Goal: Transaction & Acquisition: Purchase product/service

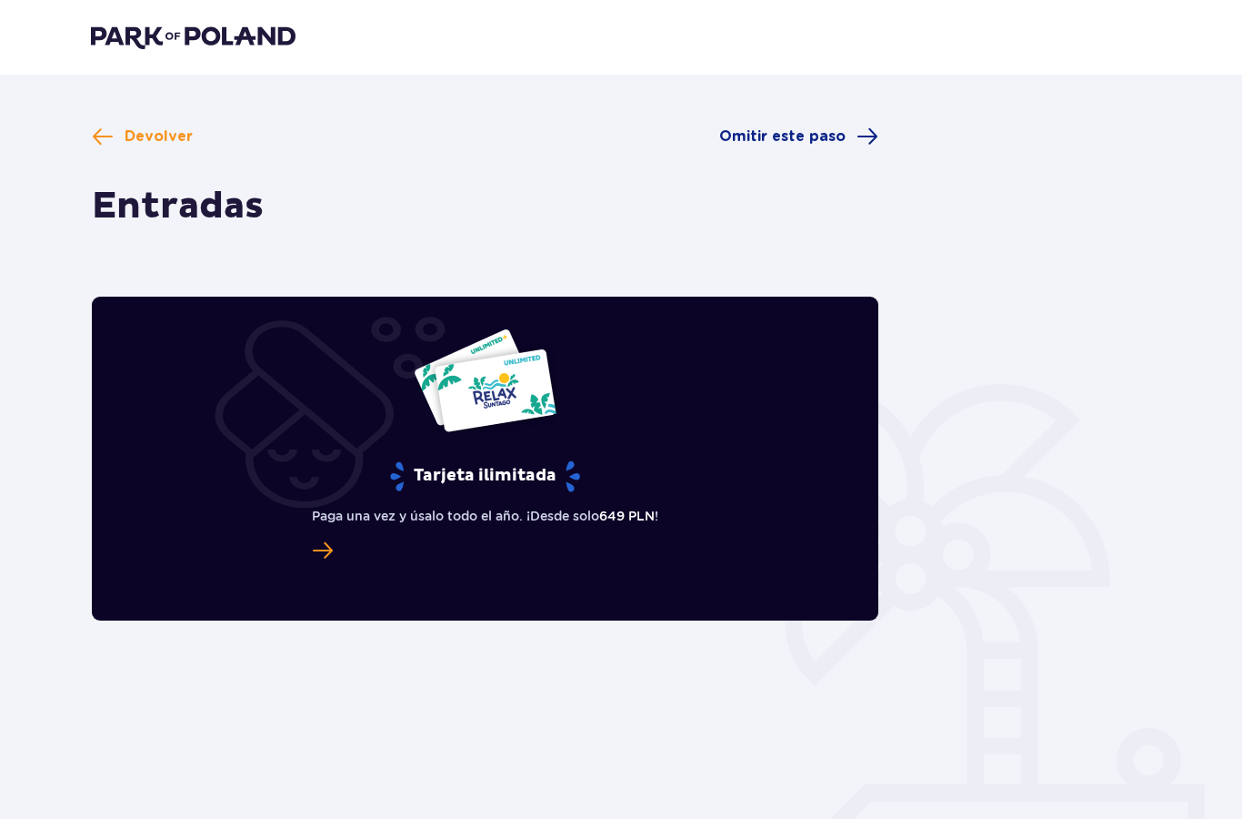
scroll to position [2, 0]
click at [846, 137] on span "Omitir este paso" at bounding box center [798, 137] width 159 height 22
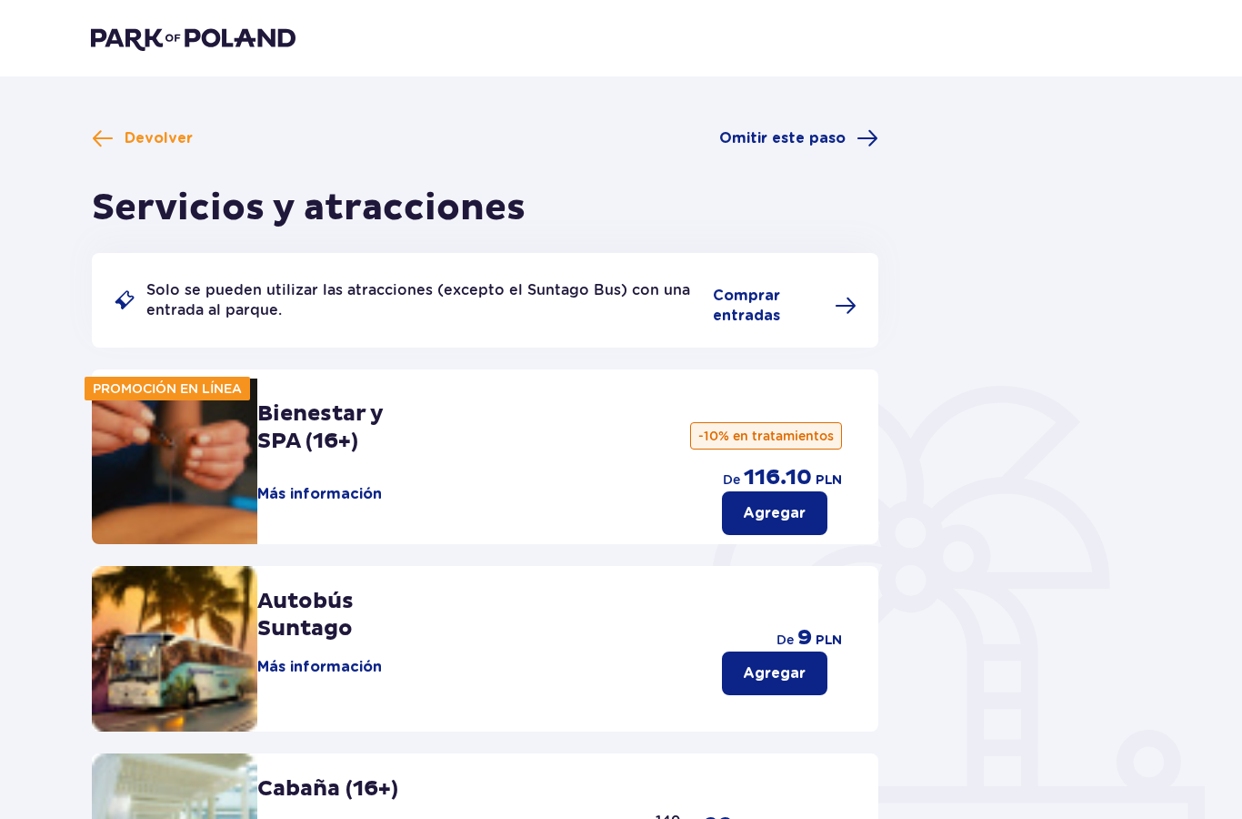
click at [825, 134] on font "Omitir este paso" at bounding box center [782, 138] width 126 height 15
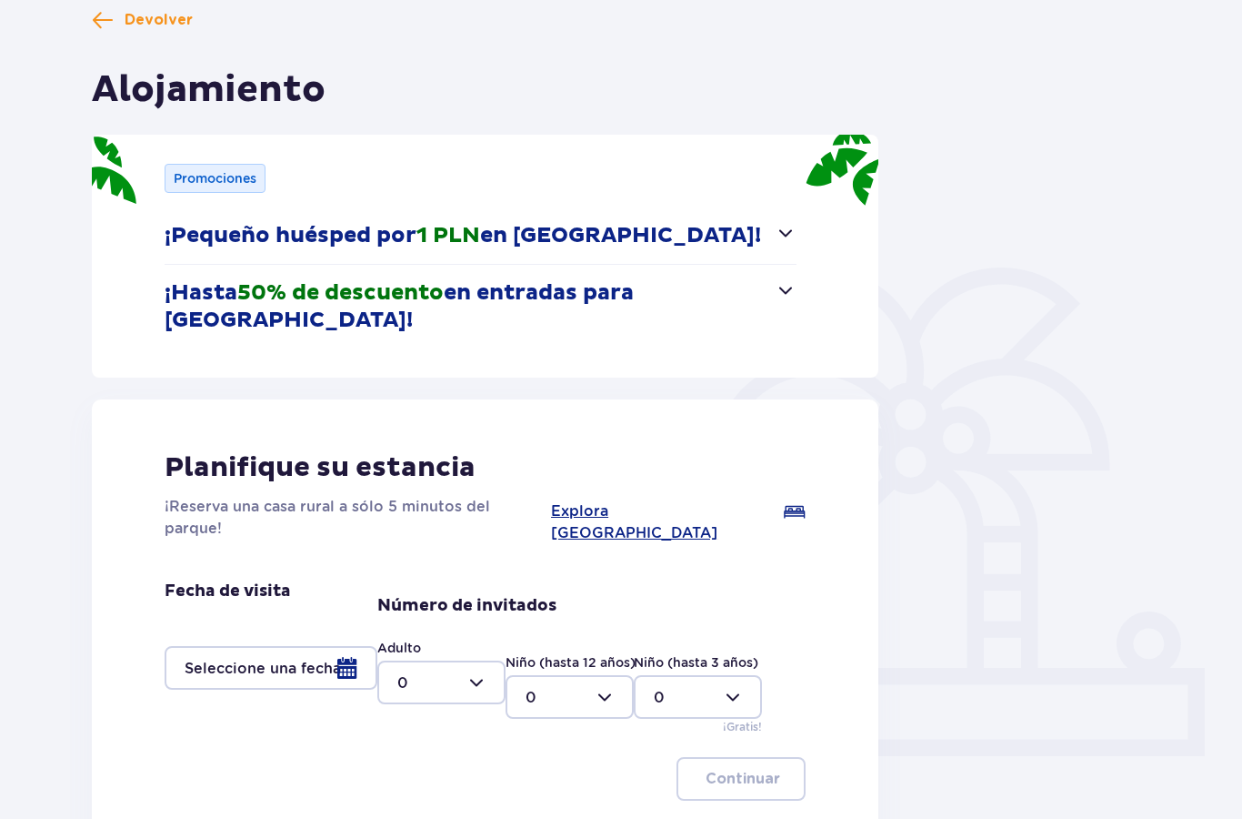
scroll to position [138, 0]
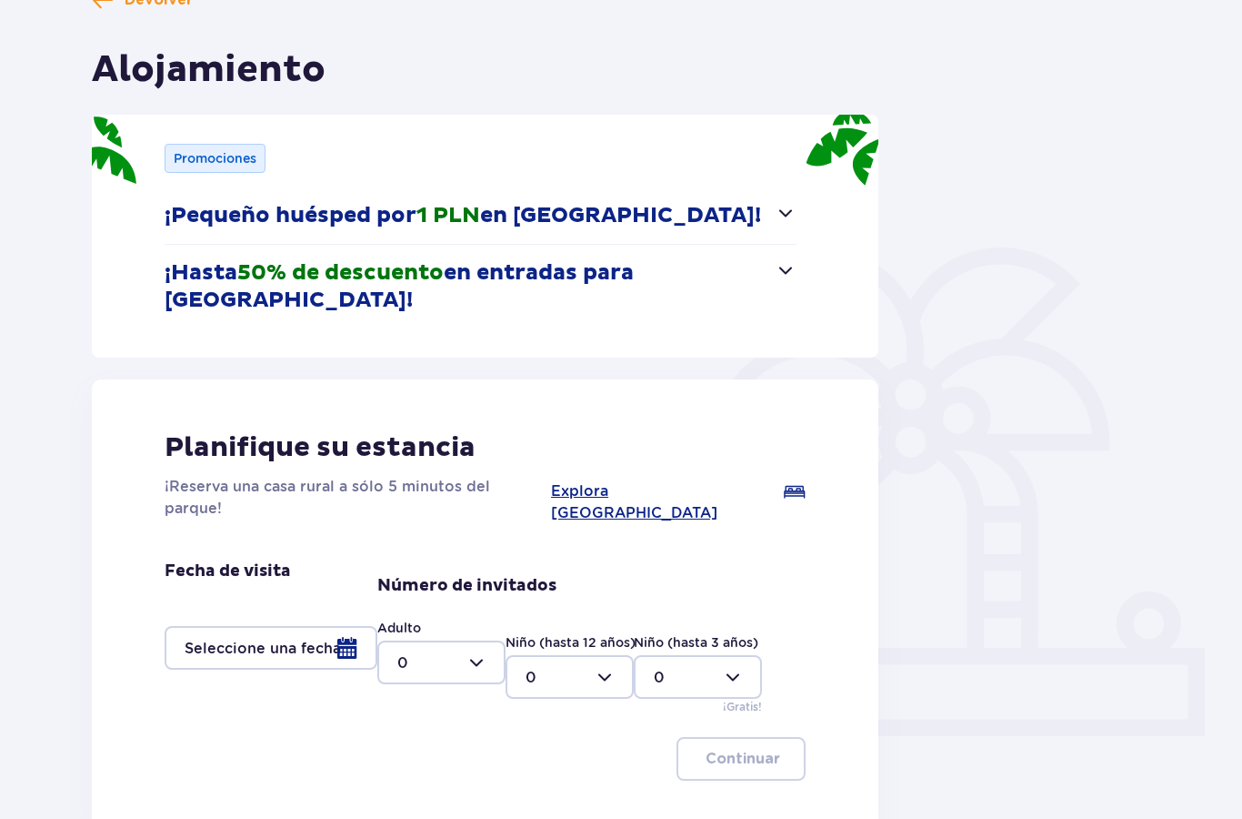
click at [293, 626] on div at bounding box center [271, 648] width 213 height 44
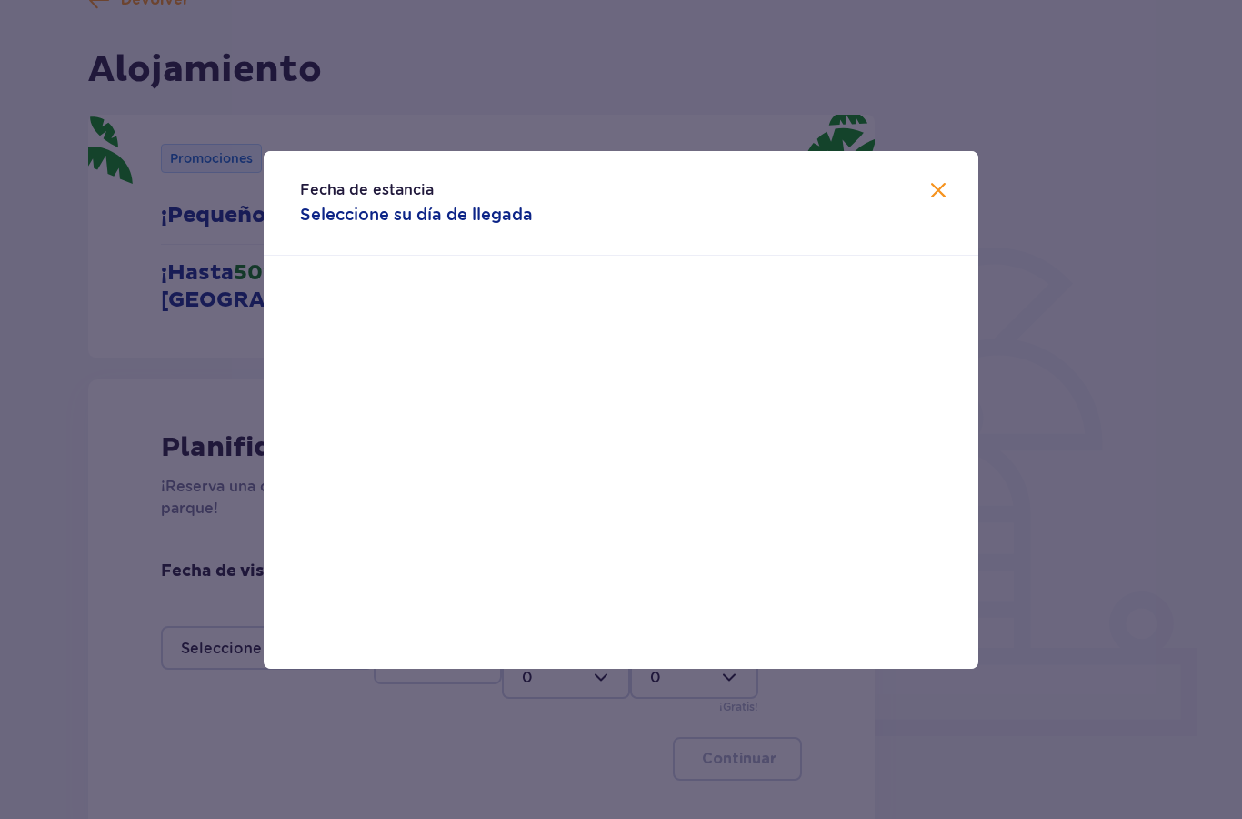
scroll to position [211, 0]
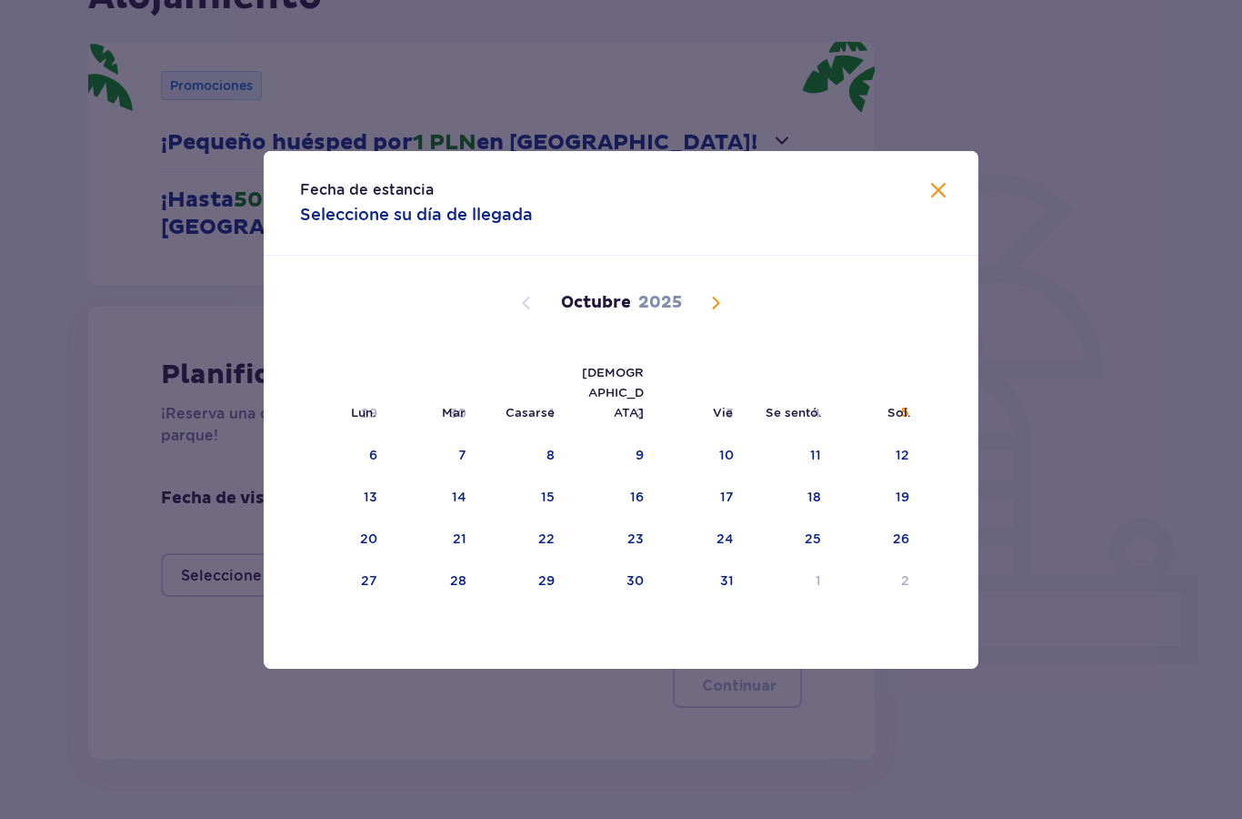
click at [722, 294] on span "Mes próximo" at bounding box center [716, 303] width 22 height 22
click at [815, 589] on div "29" at bounding box center [788, 581] width 88 height 40
click at [805, 573] on font "29" at bounding box center [811, 580] width 16 height 15
click at [1080, 441] on div "Fecha de estancia Seleccione su día de llegada Lun. Mar Casarse Jue Vie Se sent…" at bounding box center [621, 409] width 1242 height 819
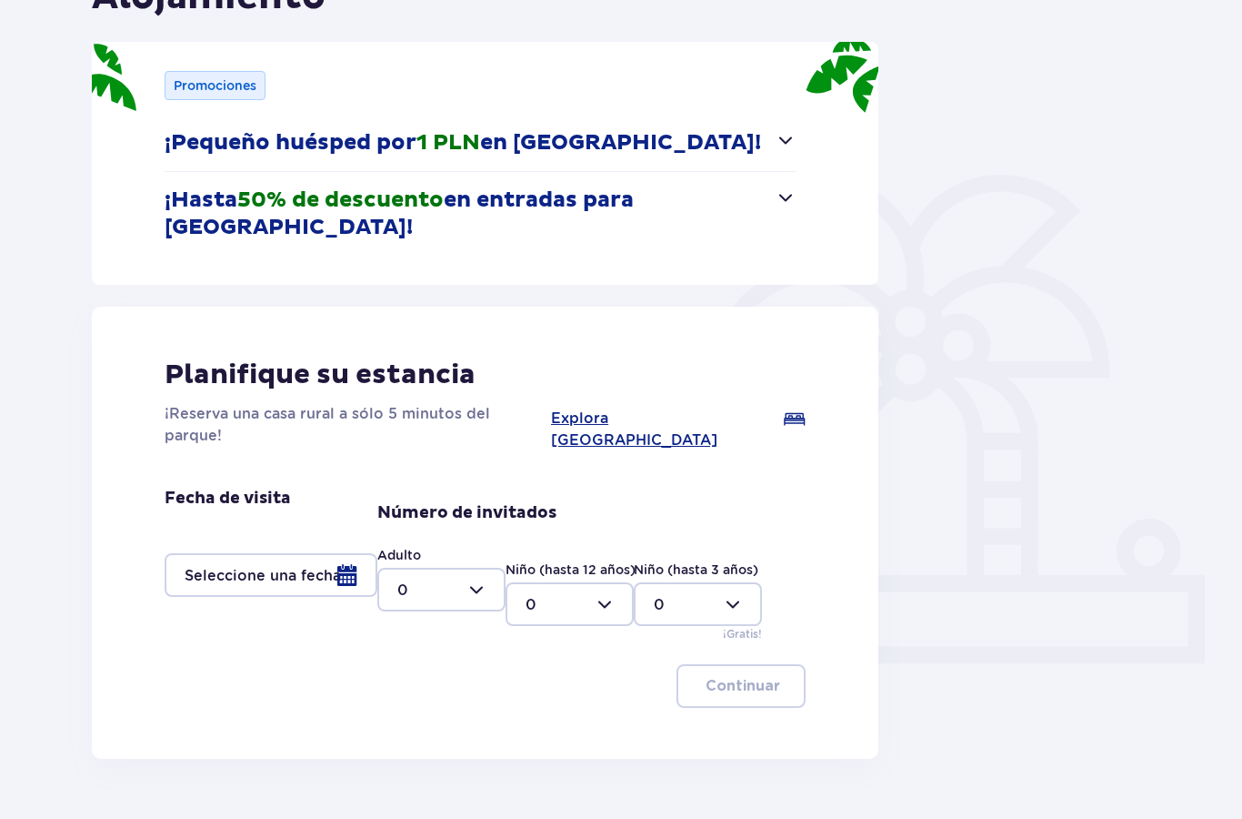
click at [336, 553] on div at bounding box center [271, 575] width 213 height 44
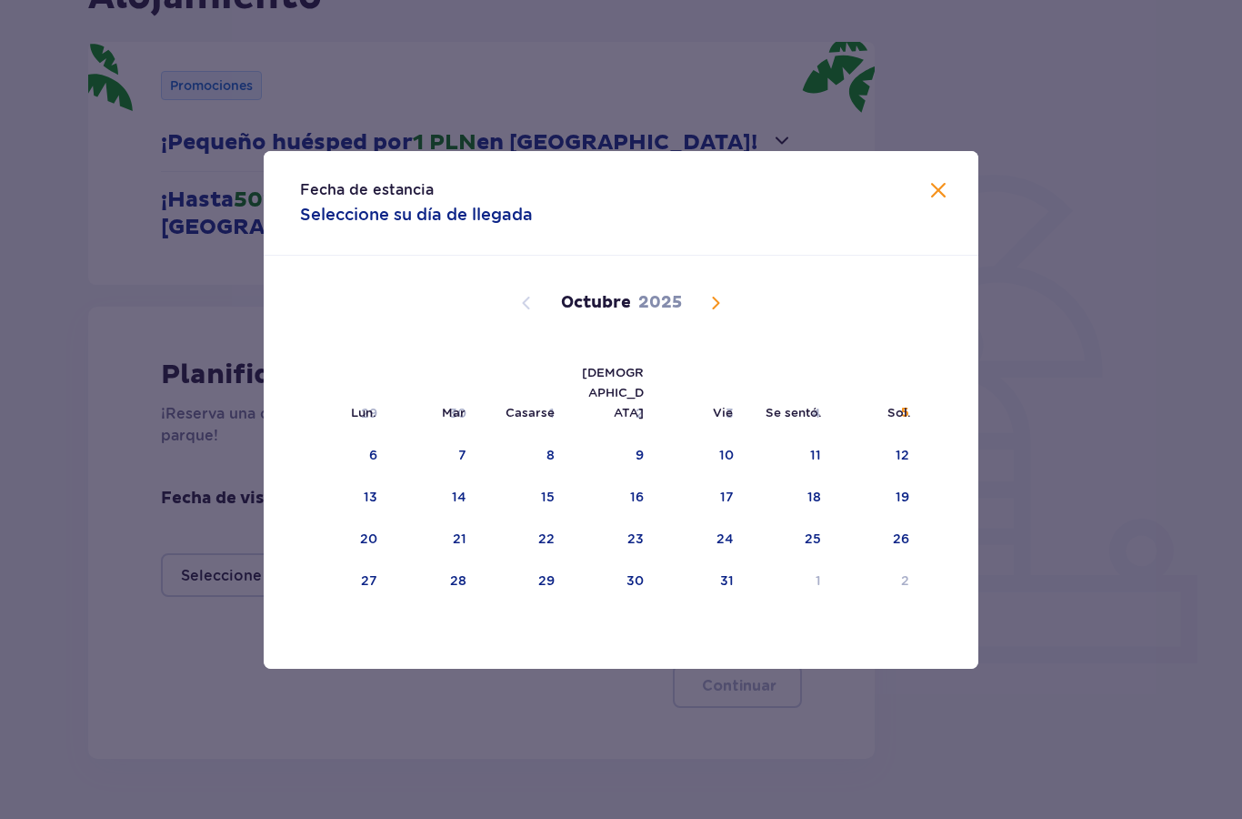
click at [840, 579] on div "2" at bounding box center [878, 581] width 88 height 40
click at [724, 304] on span "Mes próximo" at bounding box center [716, 303] width 22 height 22
click at [815, 583] on font "29" at bounding box center [811, 580] width 16 height 15
click at [707, 487] on div "14" at bounding box center [700, 497] width 88 height 40
type input "02.11.25 - 14.11.25"
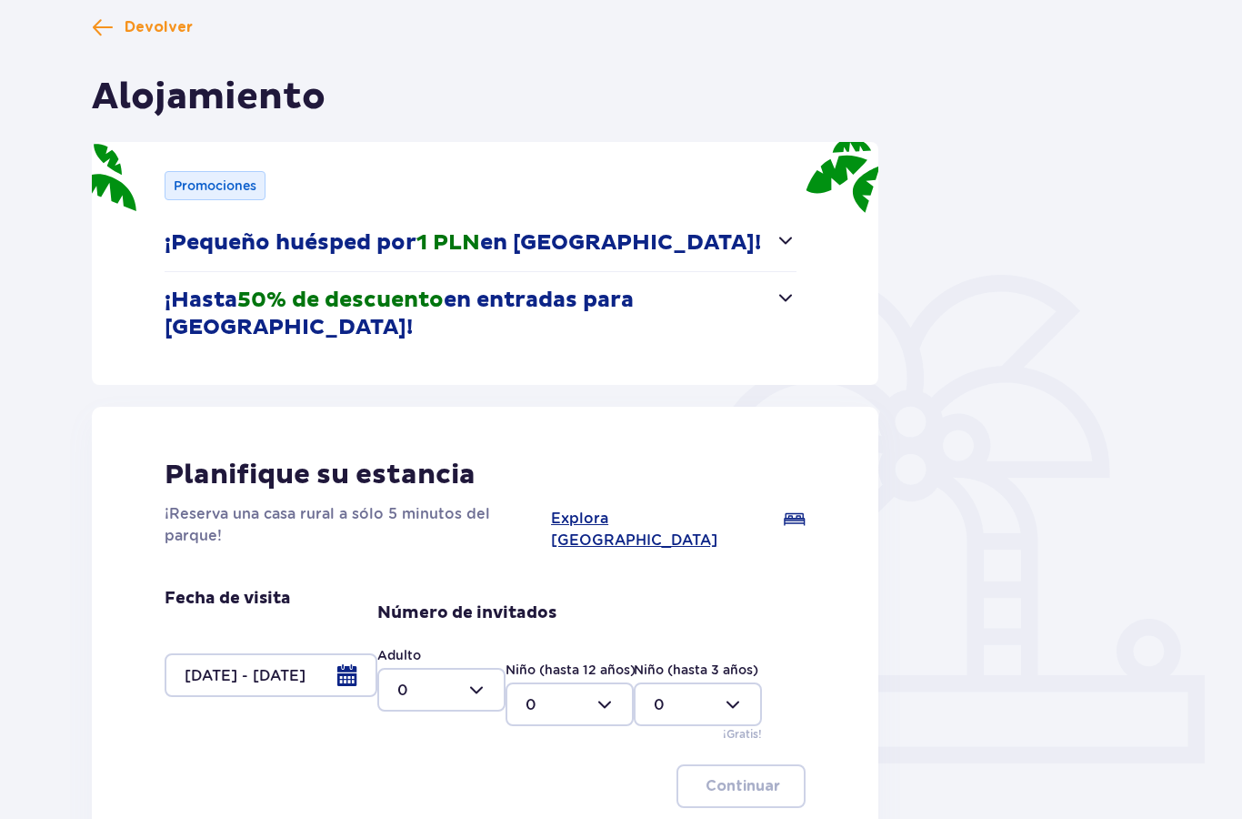
scroll to position [115, 0]
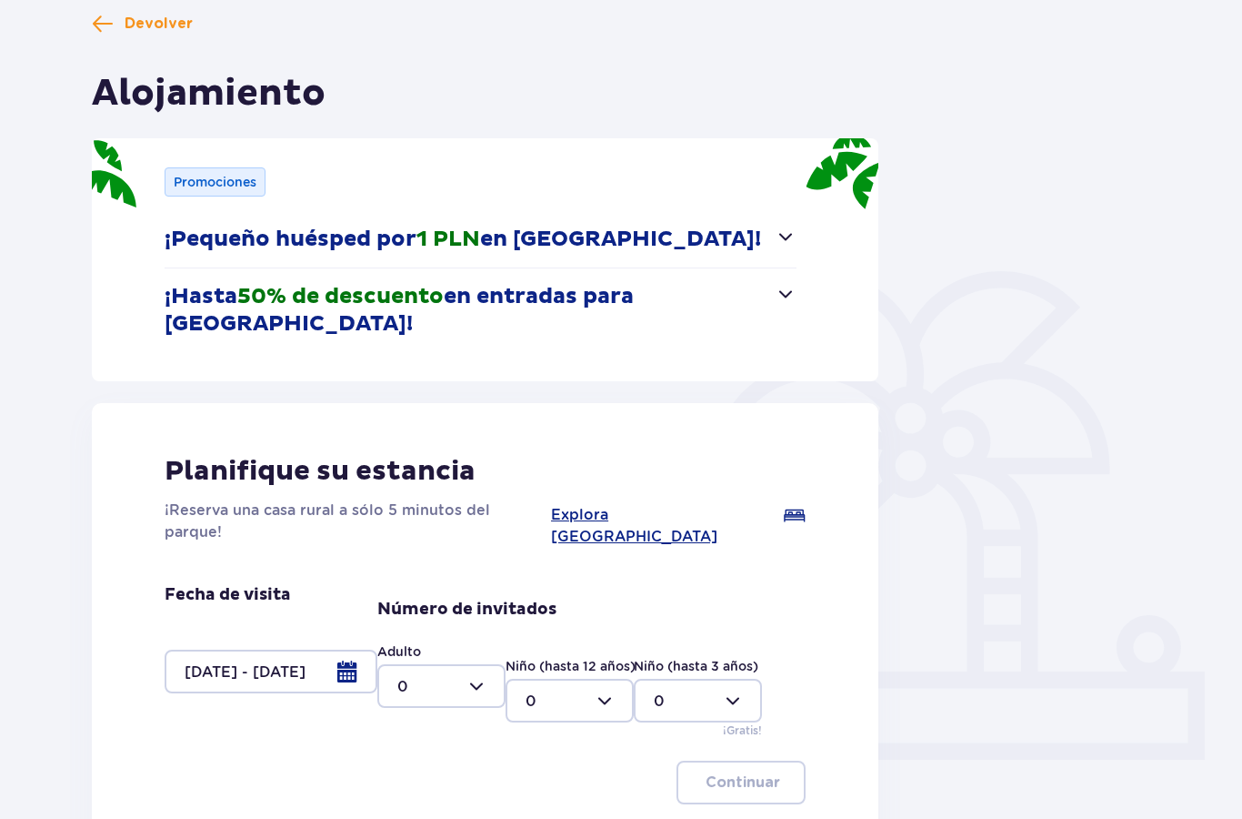
click at [117, 18] on span "Devolver" at bounding box center [142, 24] width 101 height 22
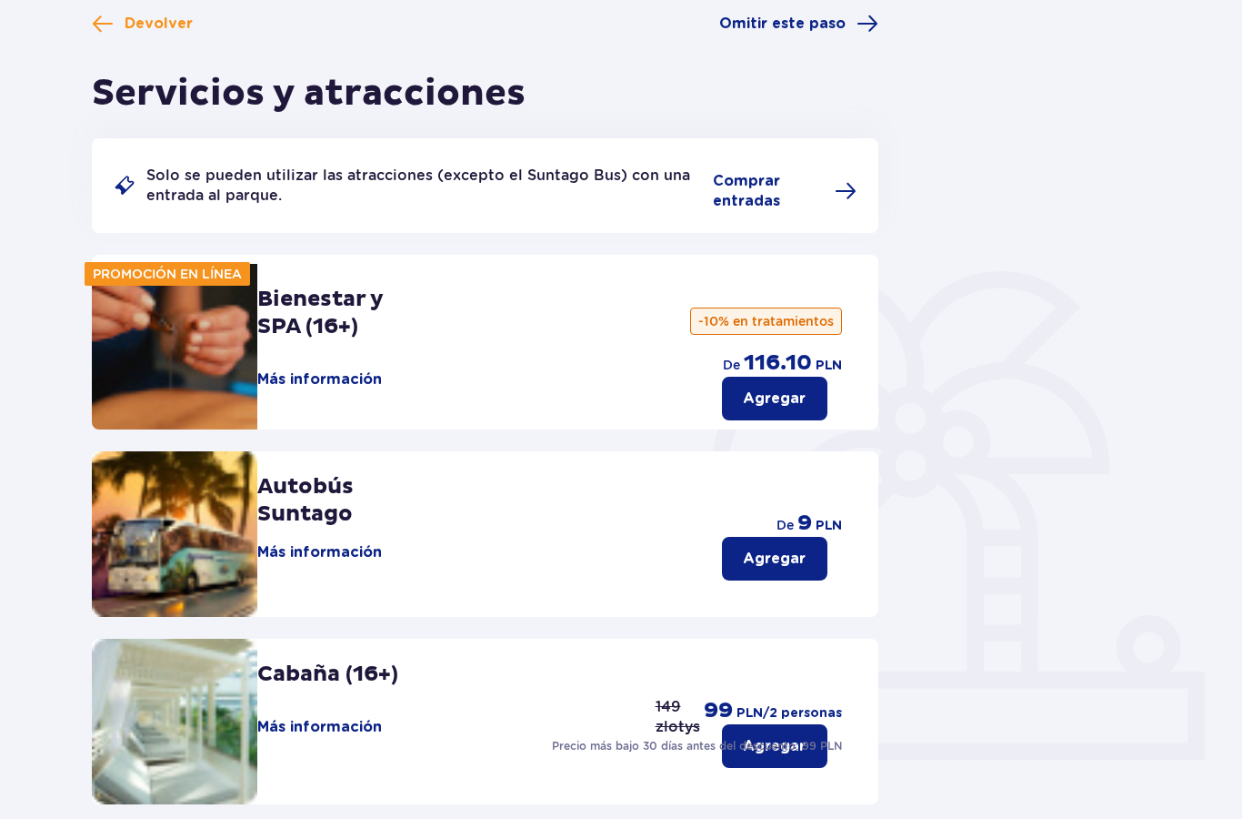
click at [117, 26] on span "Devolver" at bounding box center [142, 24] width 101 height 22
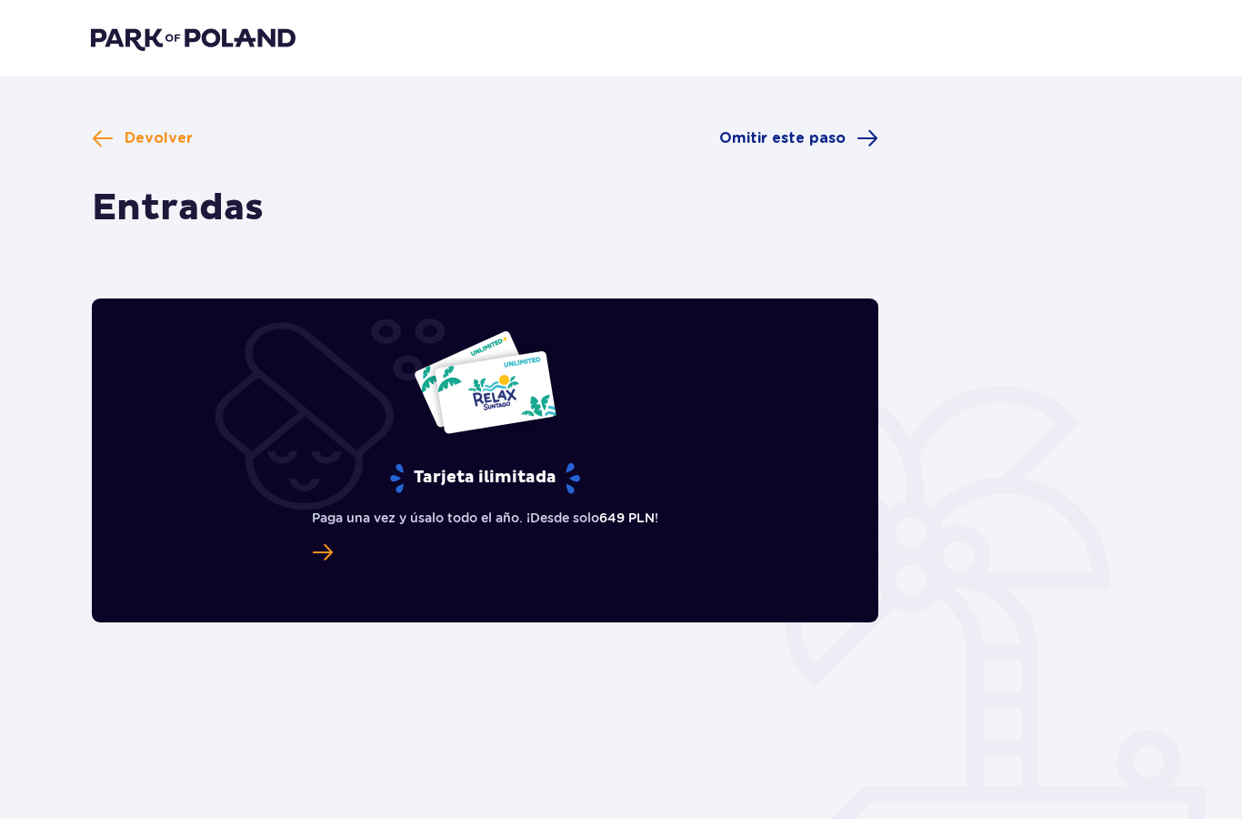
click at [102, 134] on span at bounding box center [103, 138] width 22 height 22
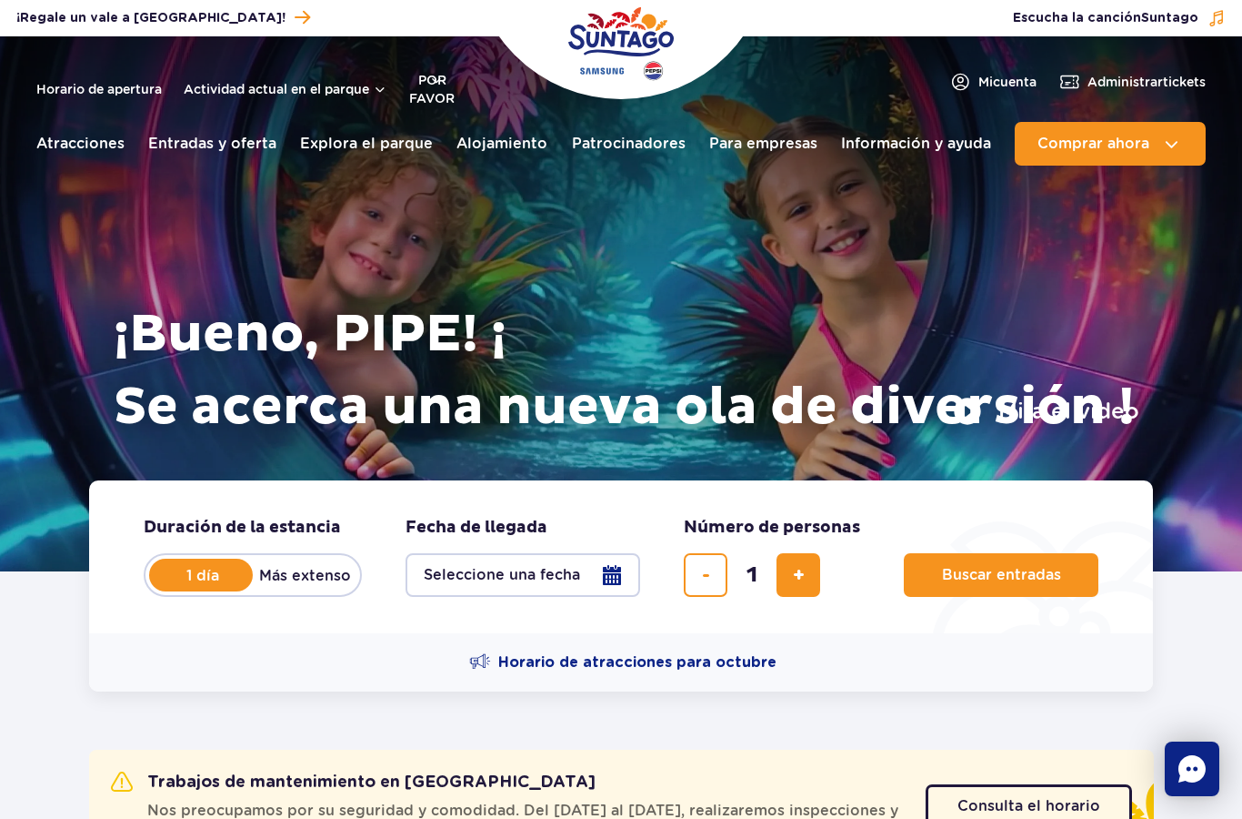
click at [864, 14] on div "Zarządzaj biletami Escucha la canción Suntago" at bounding box center [951, 17] width 578 height 25
click at [487, 588] on button "Seleccione una fecha" at bounding box center [523, 575] width 235 height 44
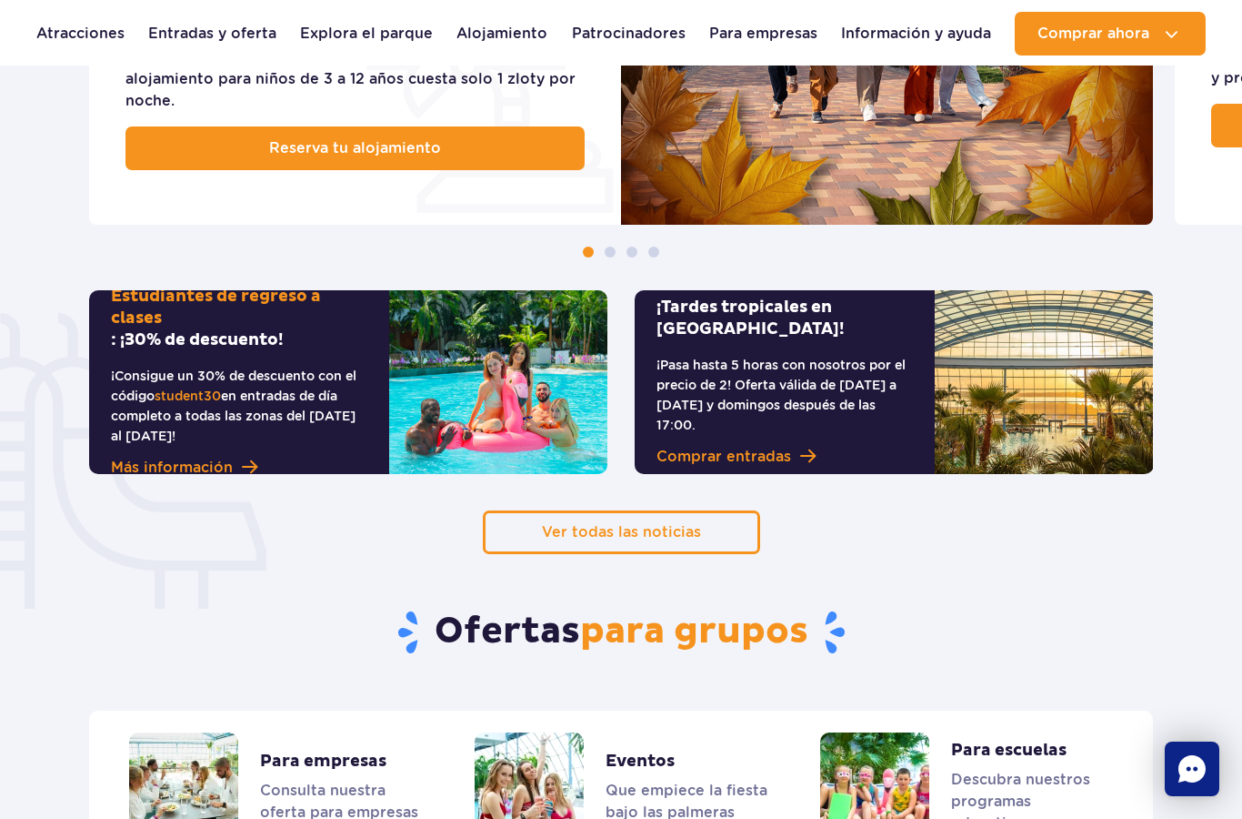
scroll to position [1122, 0]
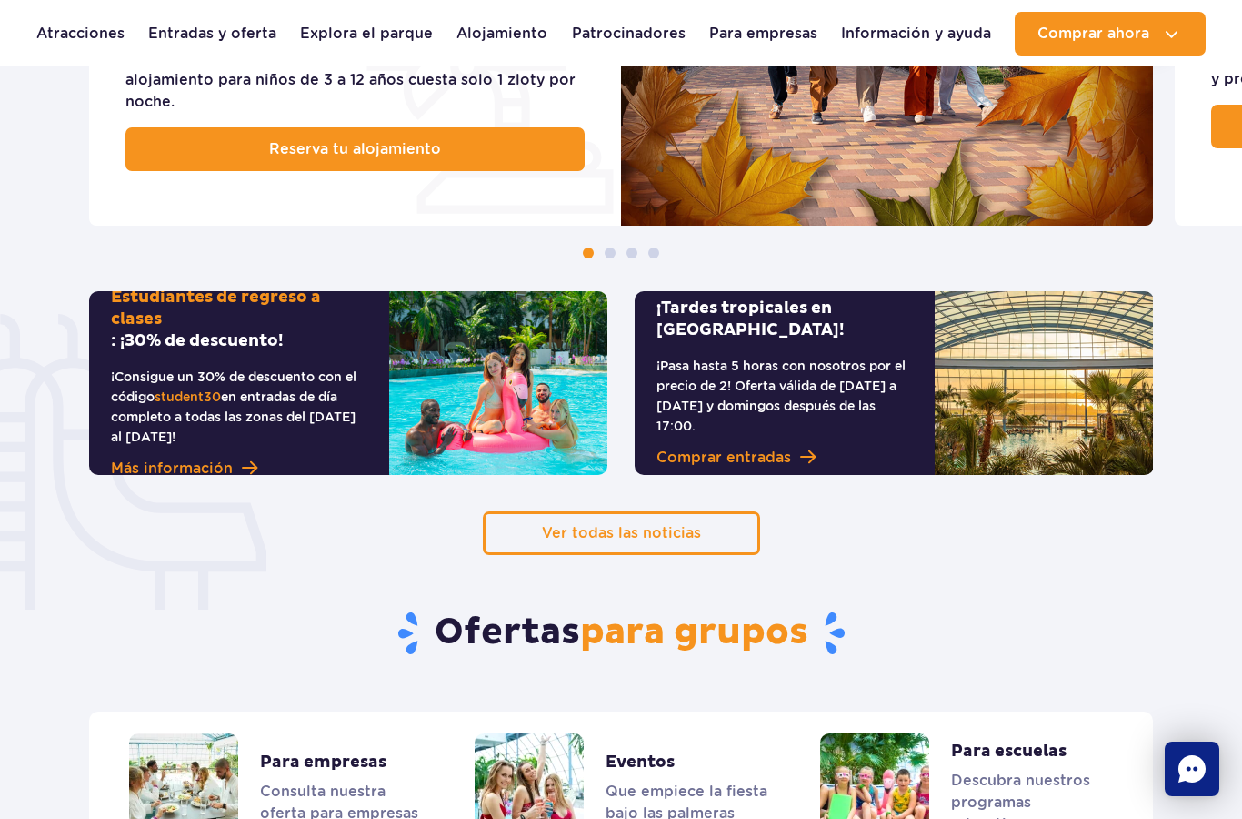
click at [1015, 392] on img at bounding box center [1044, 383] width 218 height 184
click at [781, 456] on font "Comprar entradas" at bounding box center [724, 456] width 135 height 17
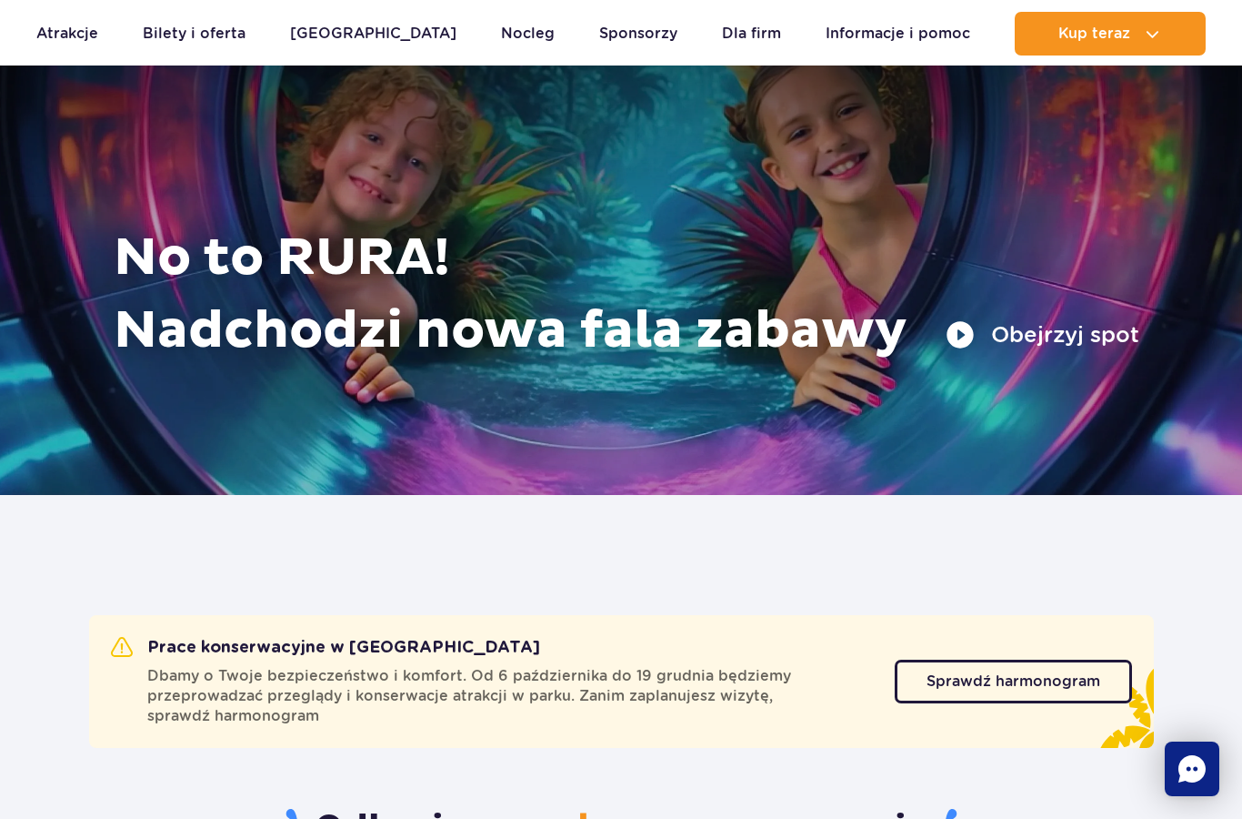
scroll to position [0, 0]
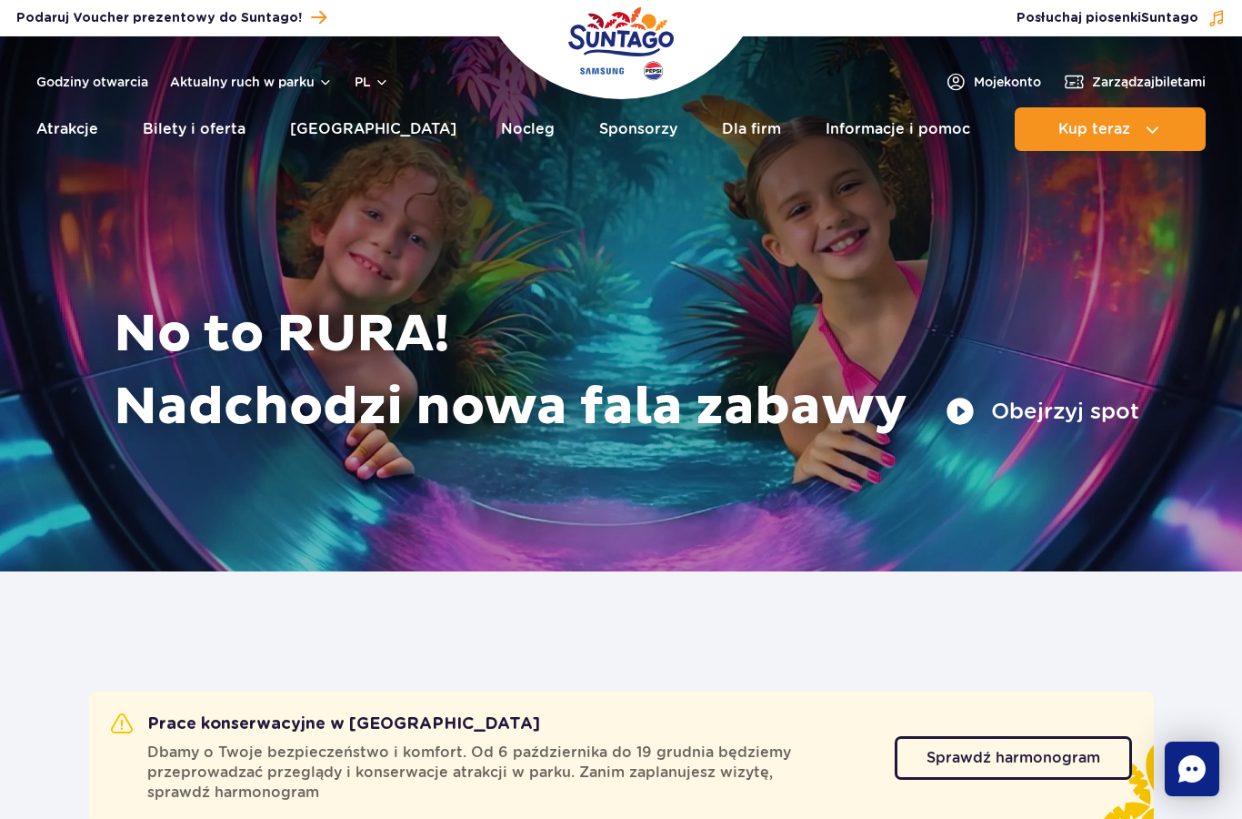
click at [1168, 83] on span "Zarządzaj biletami" at bounding box center [1149, 82] width 114 height 18
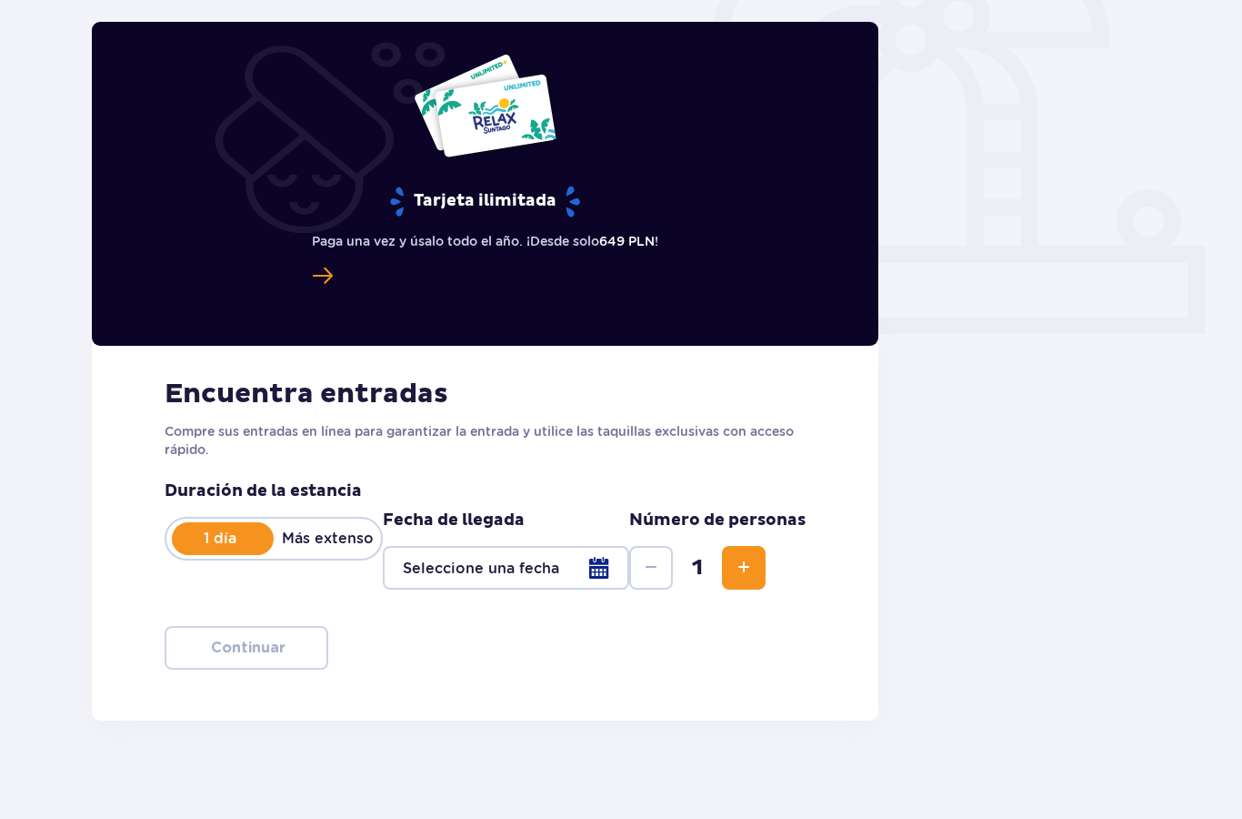
scroll to position [551, 0]
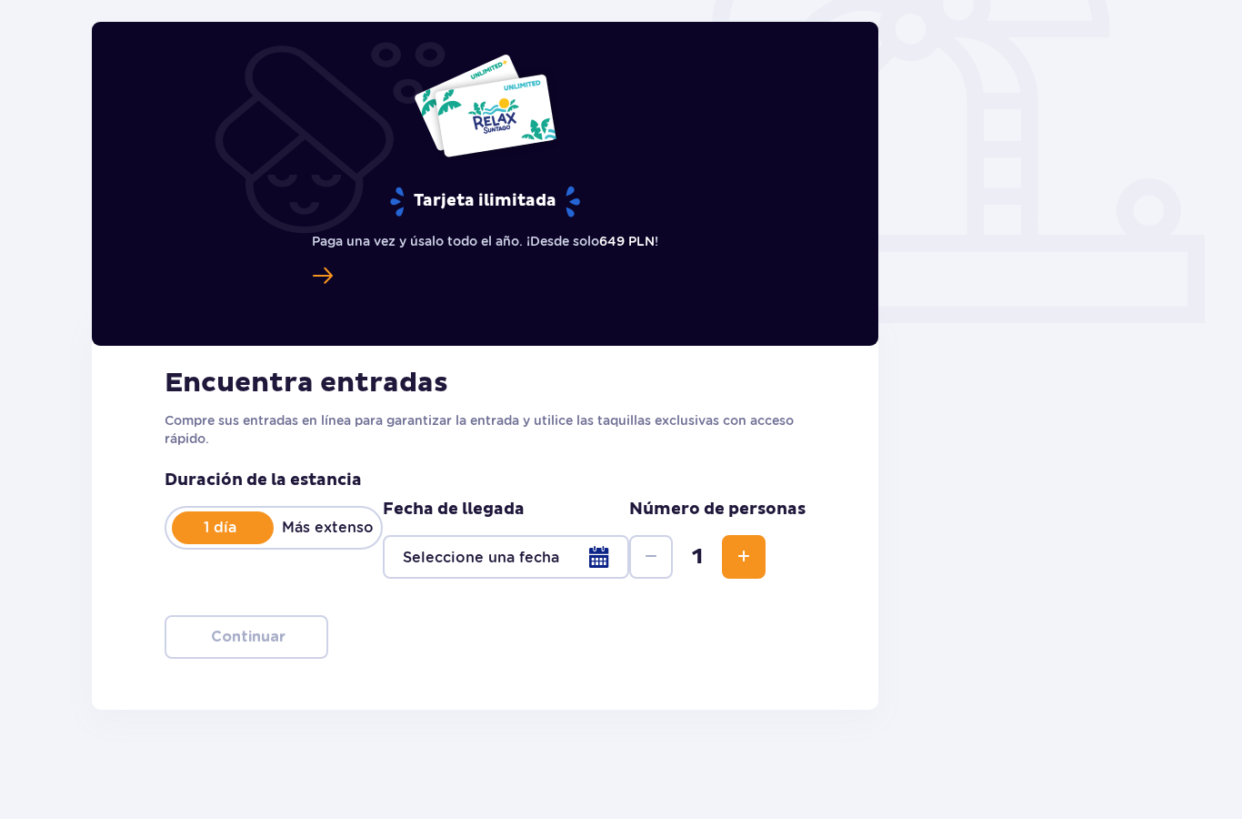
click at [501, 559] on div at bounding box center [506, 557] width 246 height 44
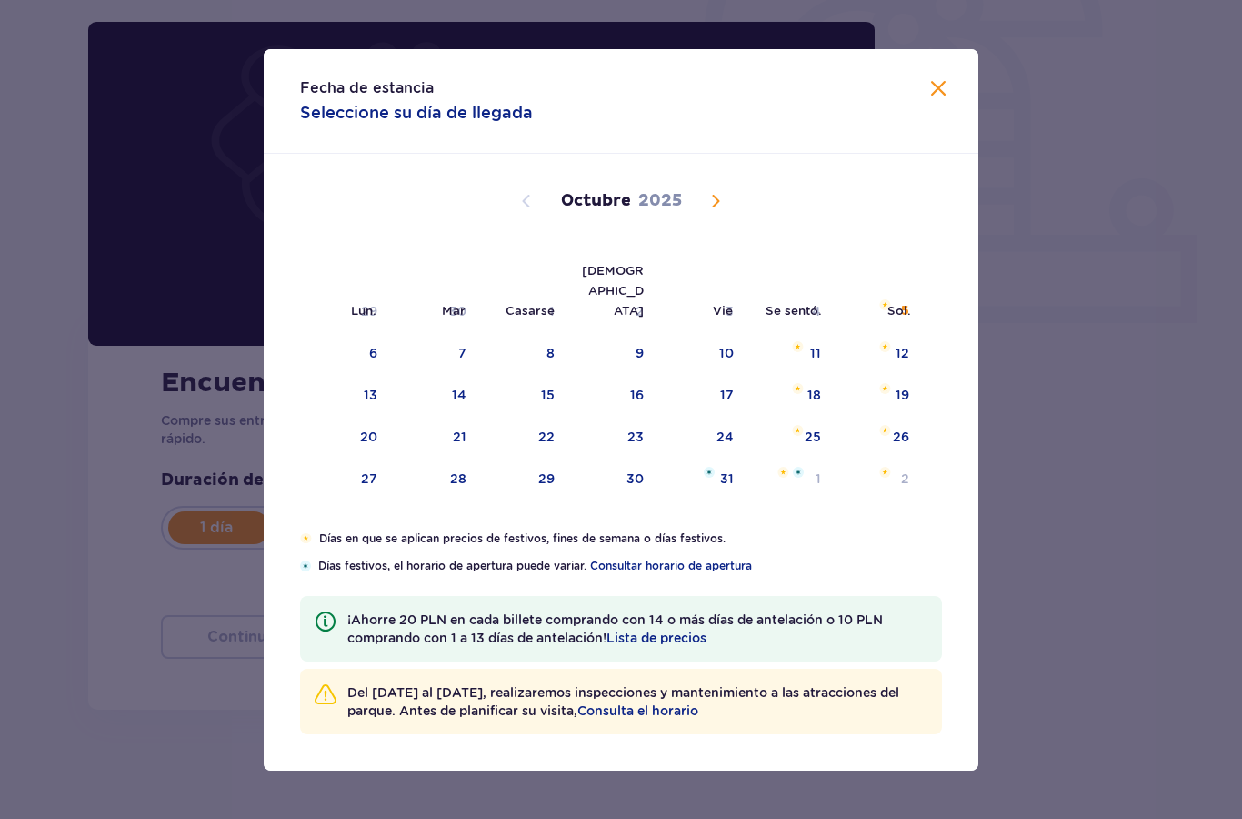
click at [709, 205] on span "Mes próximo" at bounding box center [716, 201] width 22 height 22
click at [819, 467] on div "29" at bounding box center [788, 479] width 88 height 40
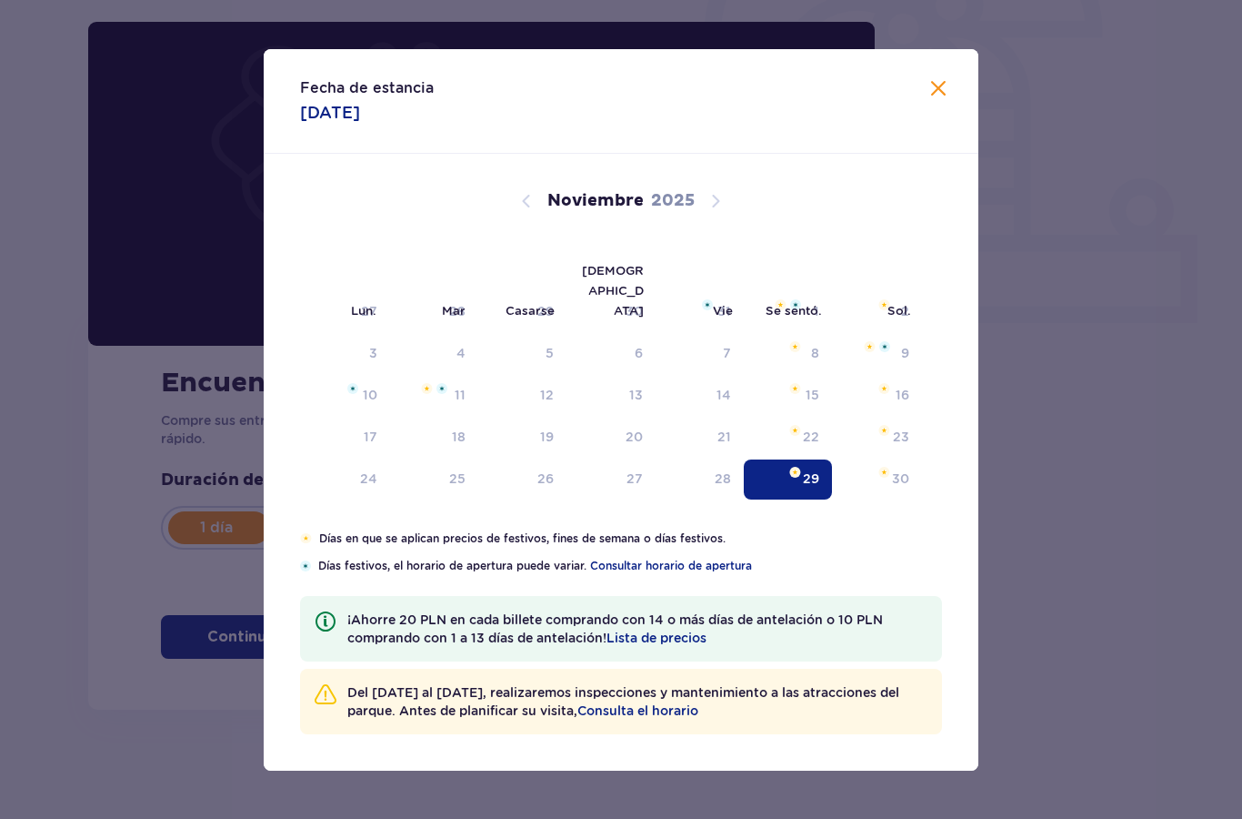
type input "29.11.25"
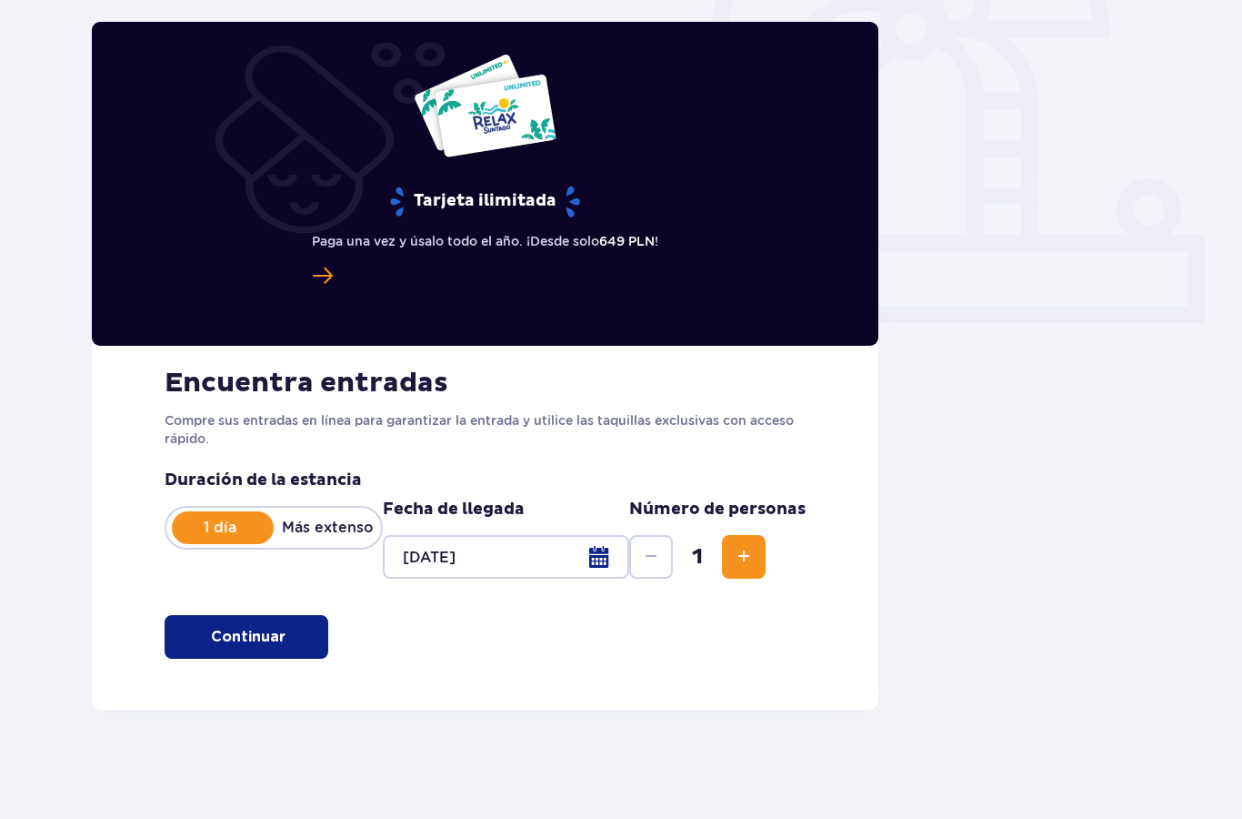
click at [757, 558] on button "Aumentar" at bounding box center [744, 557] width 44 height 44
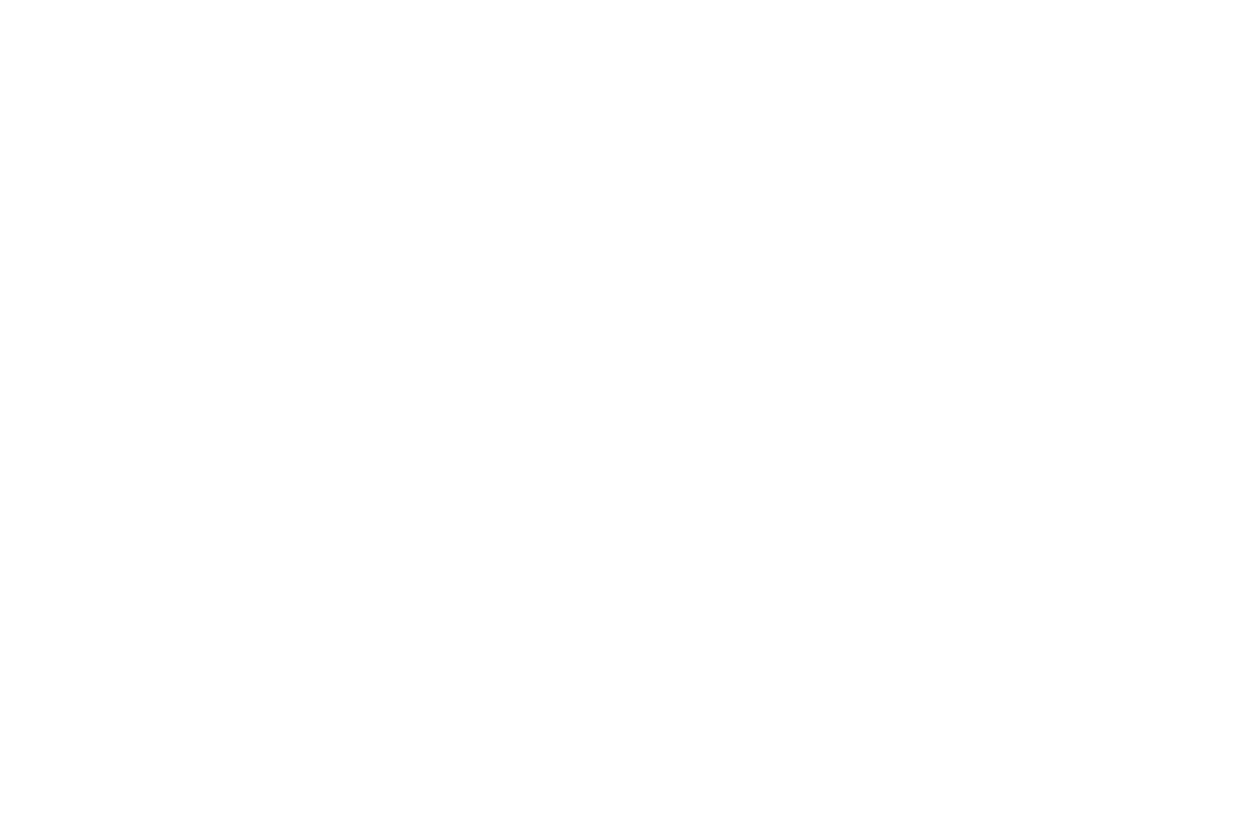
click at [746, 7] on html "Texto original Valora esta traducción Tu opinión servirá para ayudar a mejorar …" at bounding box center [621, 3] width 1242 height 7
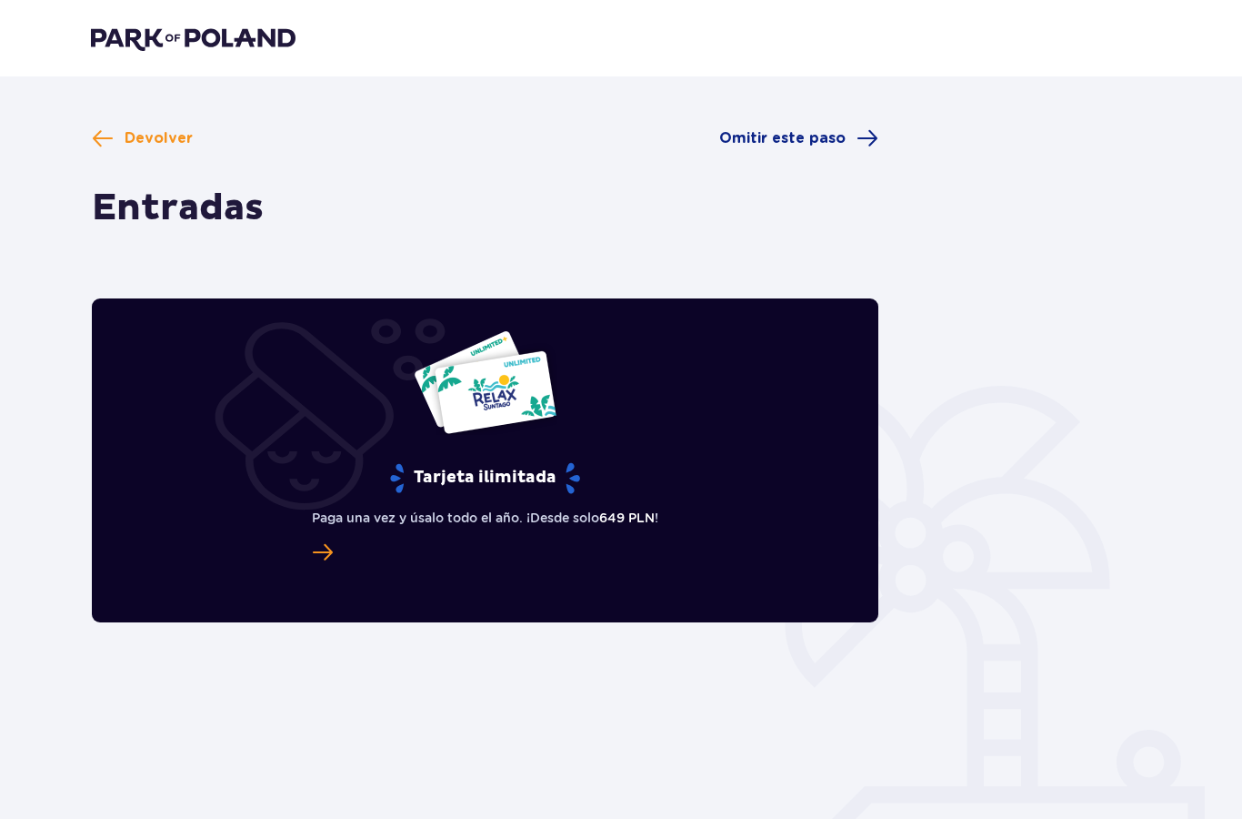
click at [111, 148] on span at bounding box center [103, 138] width 22 height 22
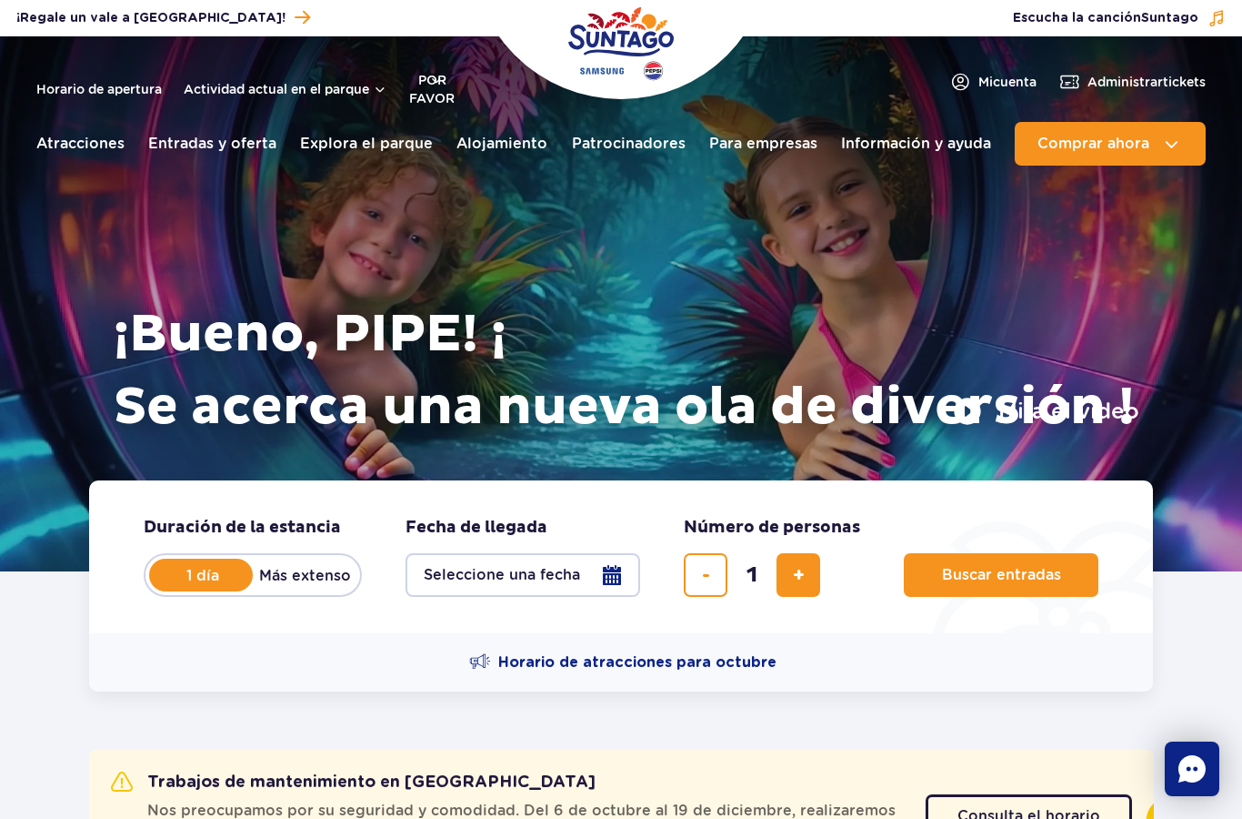
click at [537, 575] on font "Seleccione una fecha" at bounding box center [502, 574] width 156 height 17
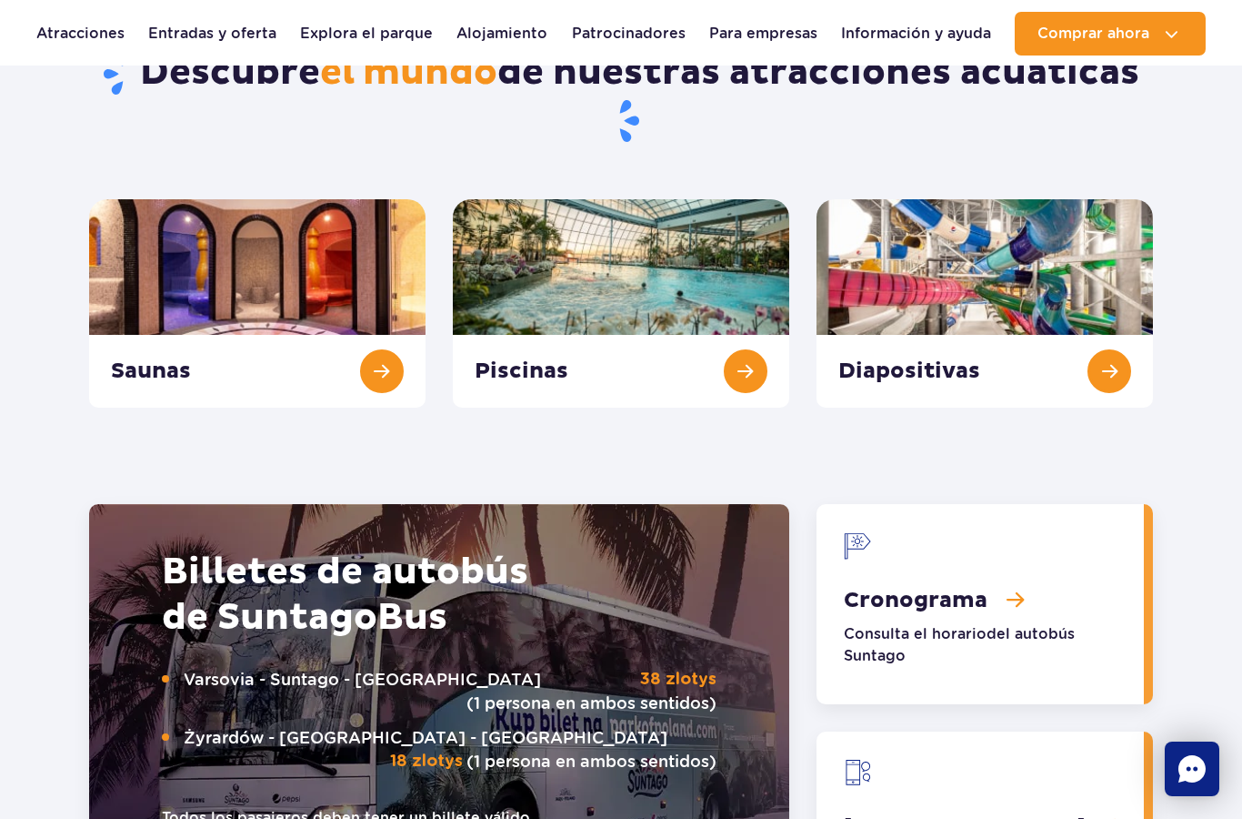
scroll to position [2065, 0]
click at [1079, 250] on link "Diapositivas" at bounding box center [985, 304] width 337 height 208
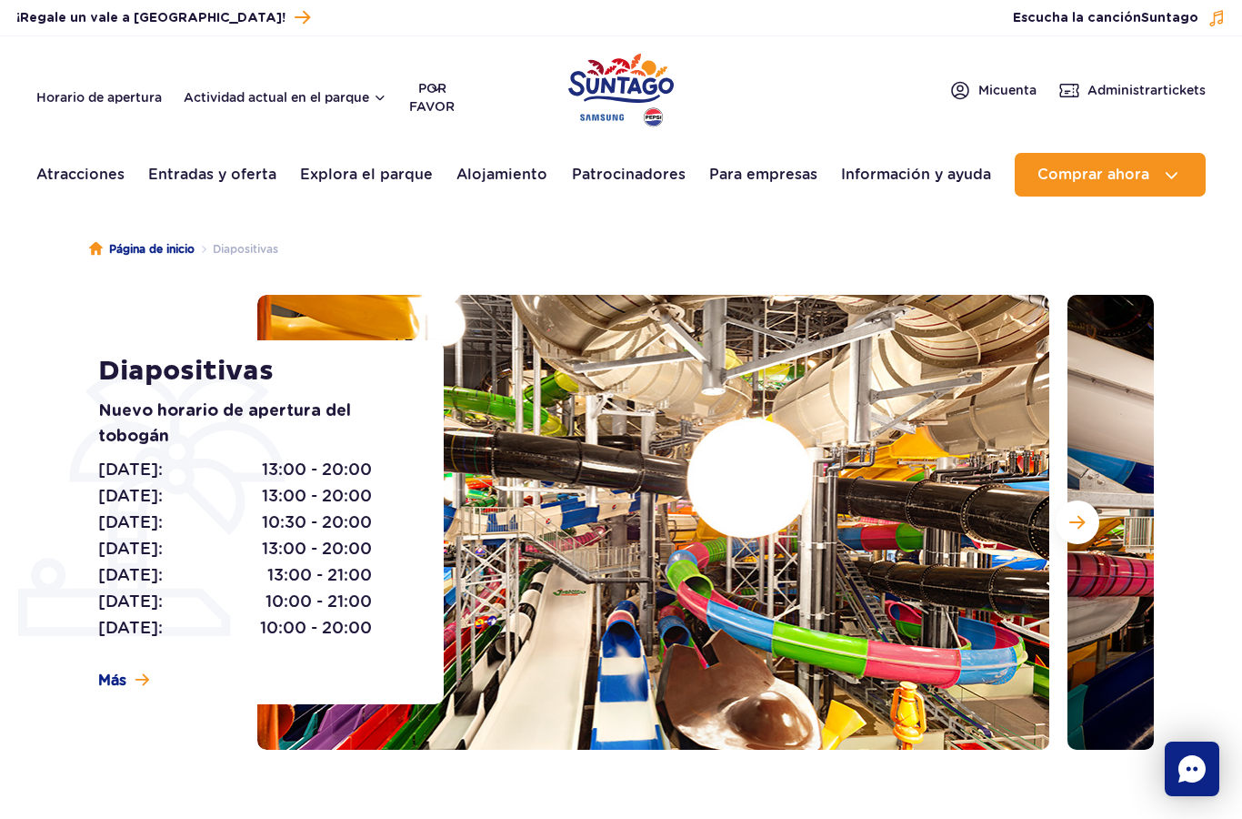
click at [1082, 509] on button "Siguiente diapositiva" at bounding box center [1078, 522] width 44 height 44
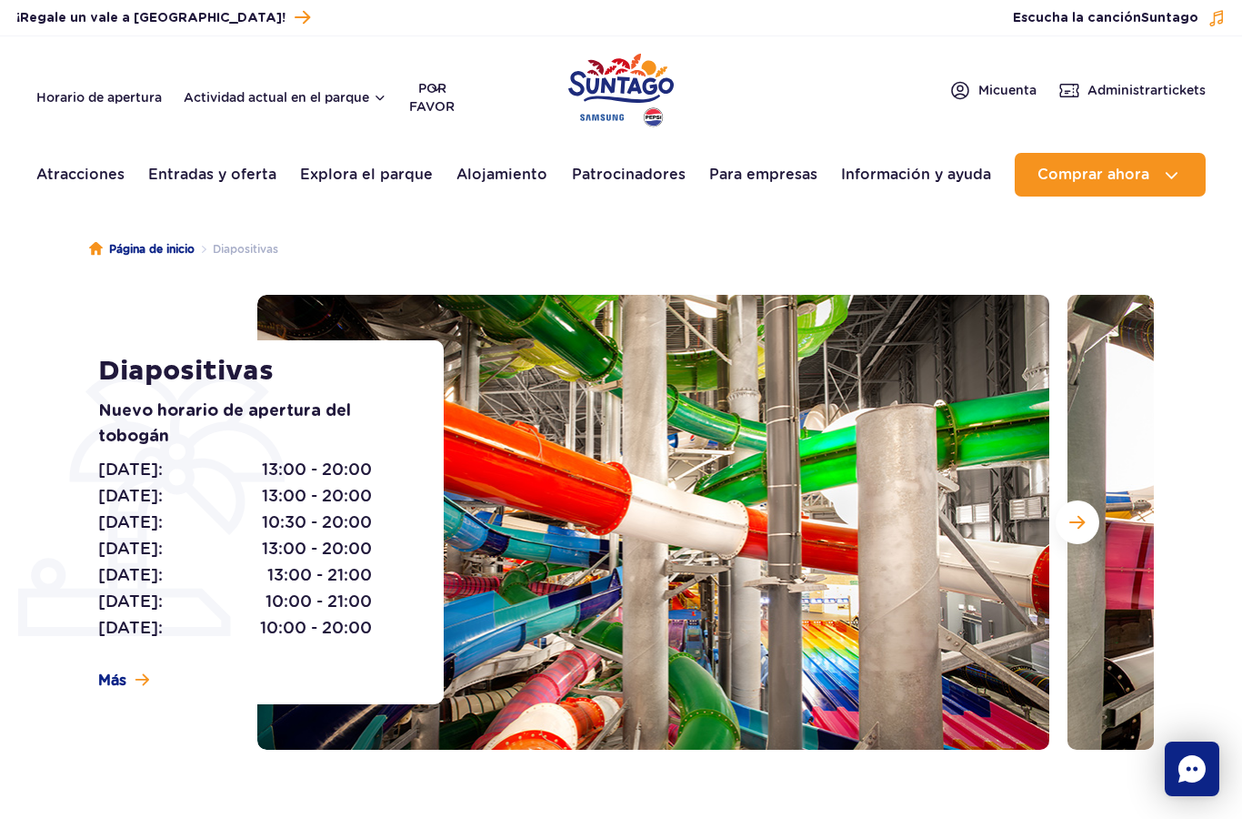
click at [1079, 526] on span "Siguiente diapositiva" at bounding box center [1077, 522] width 15 height 16
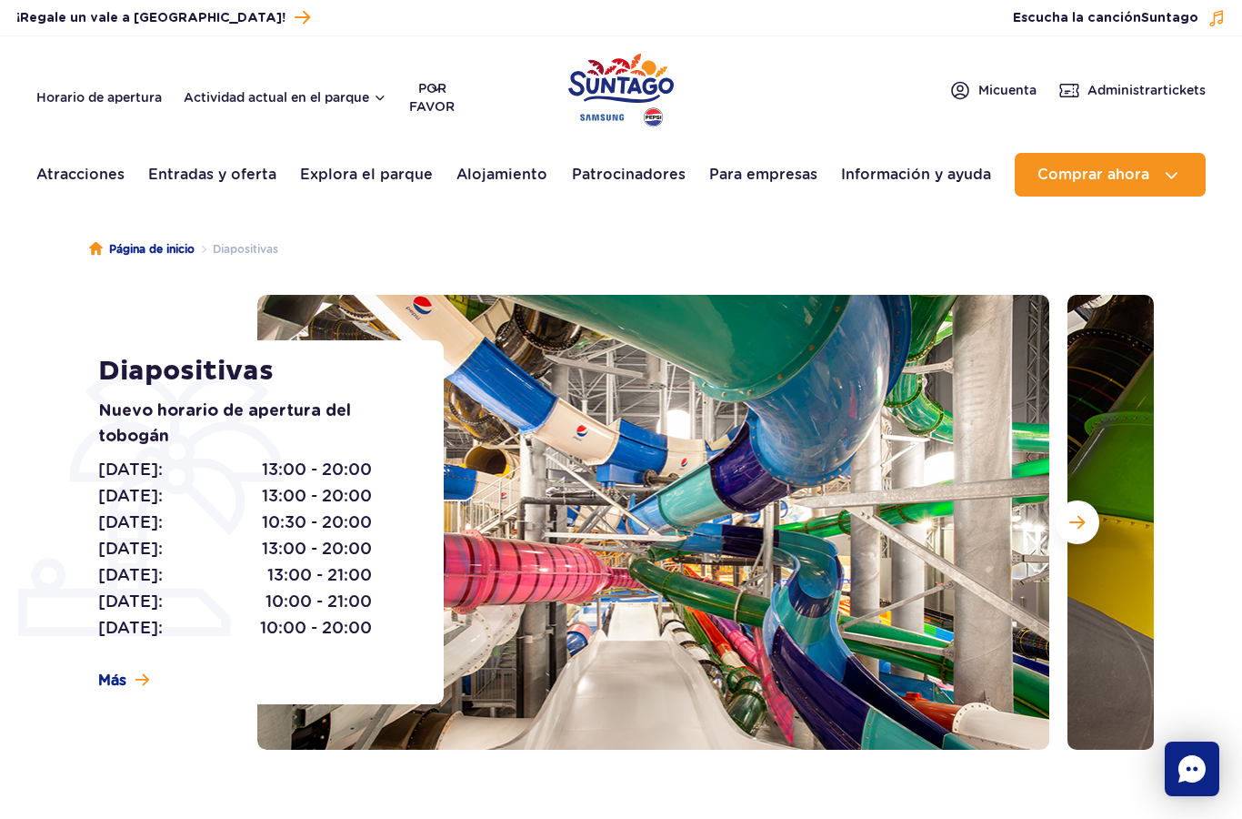
click at [1082, 522] on span "Siguiente diapositiva" at bounding box center [1077, 522] width 15 height 16
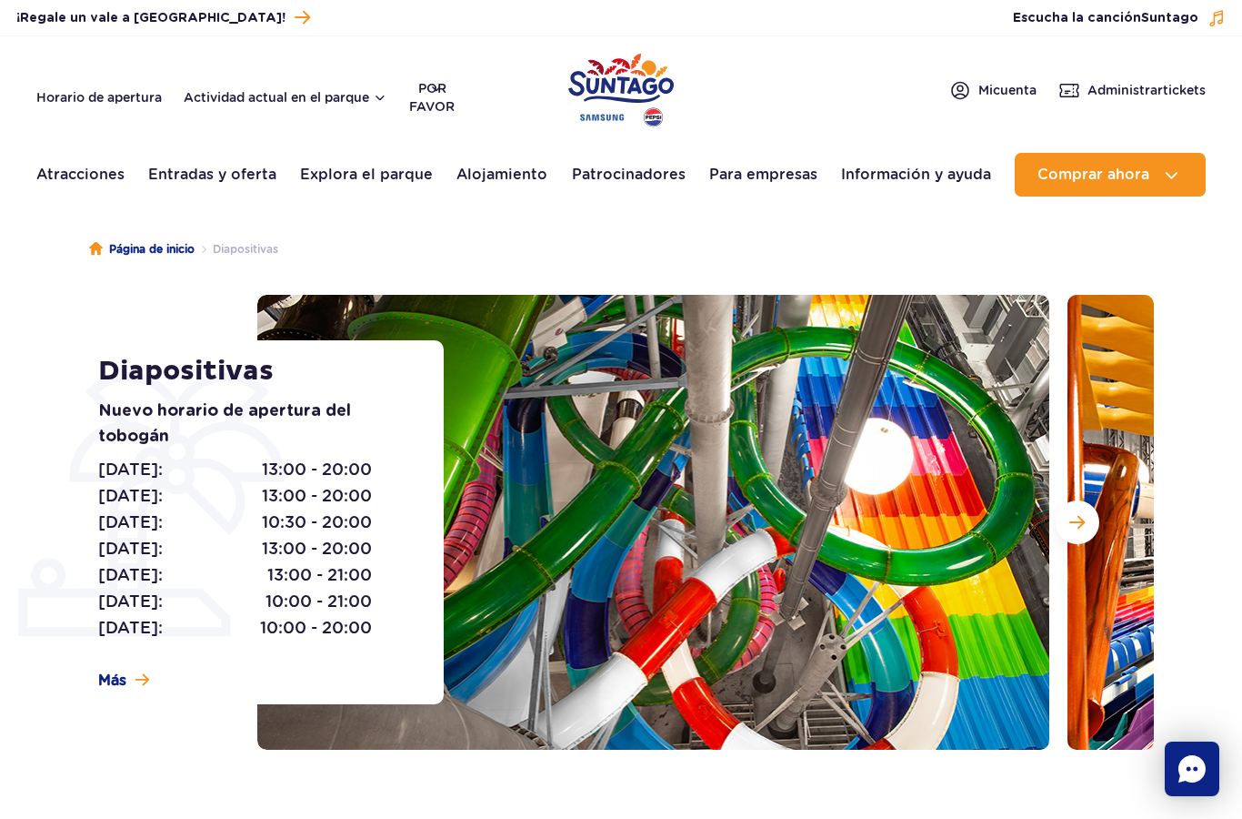
click at [1084, 511] on button "Siguiente diapositiva" at bounding box center [1078, 522] width 44 height 44
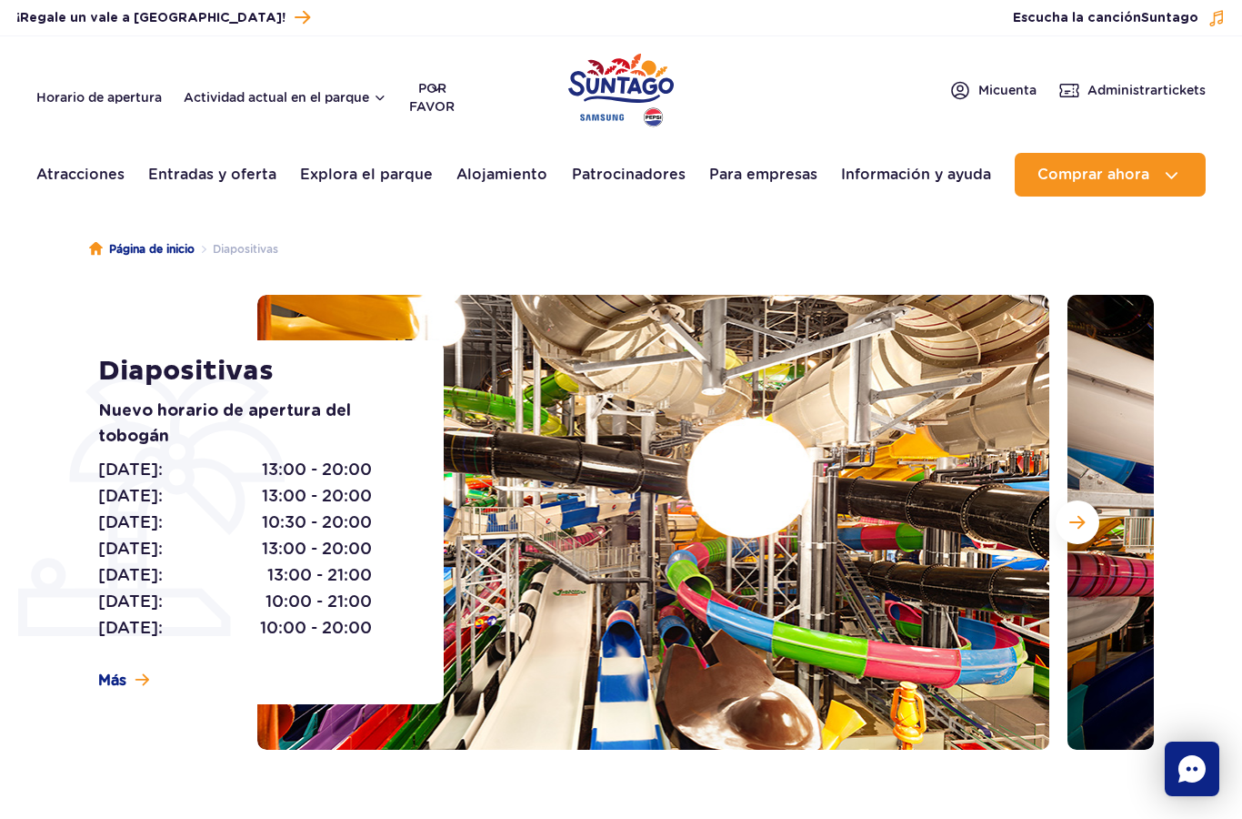
click at [1086, 527] on button "Siguiente diapositiva" at bounding box center [1078, 522] width 44 height 44
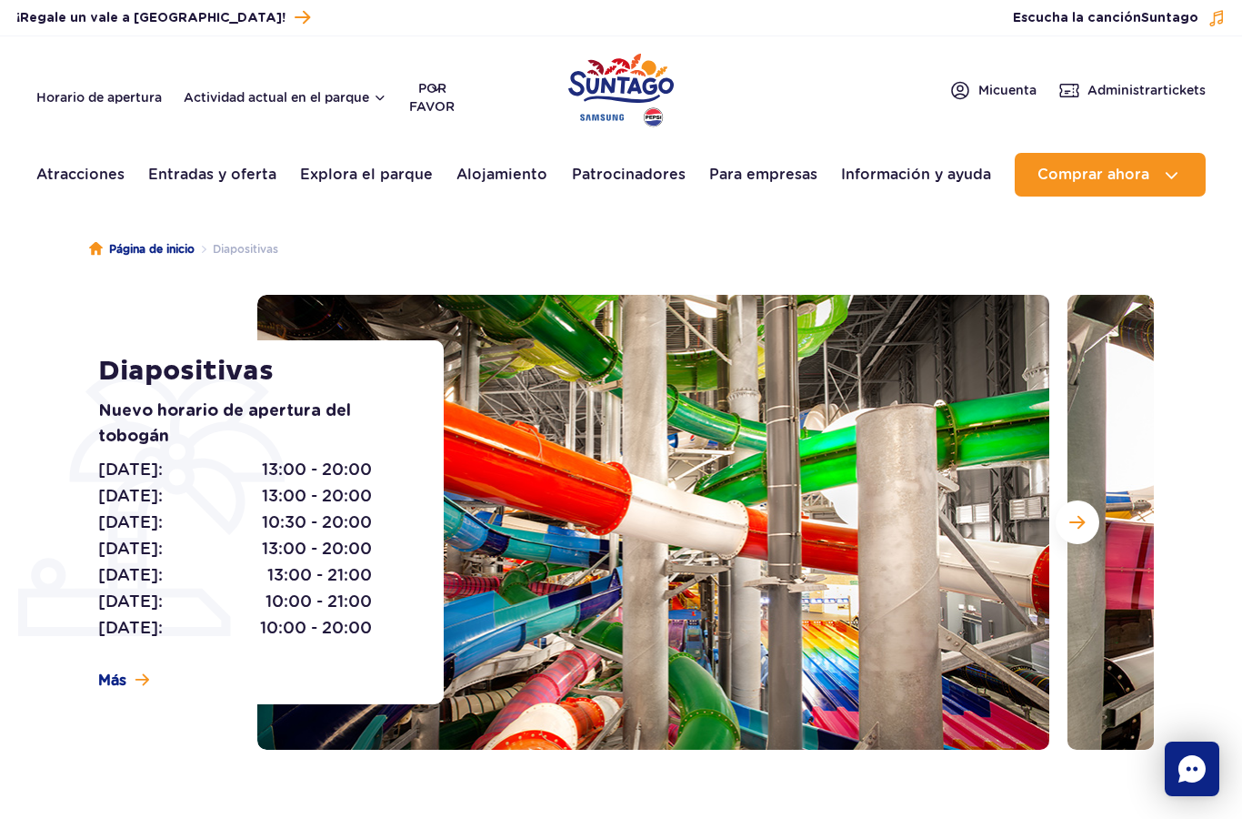
click at [1085, 531] on button "Siguiente diapositiva" at bounding box center [1078, 522] width 44 height 44
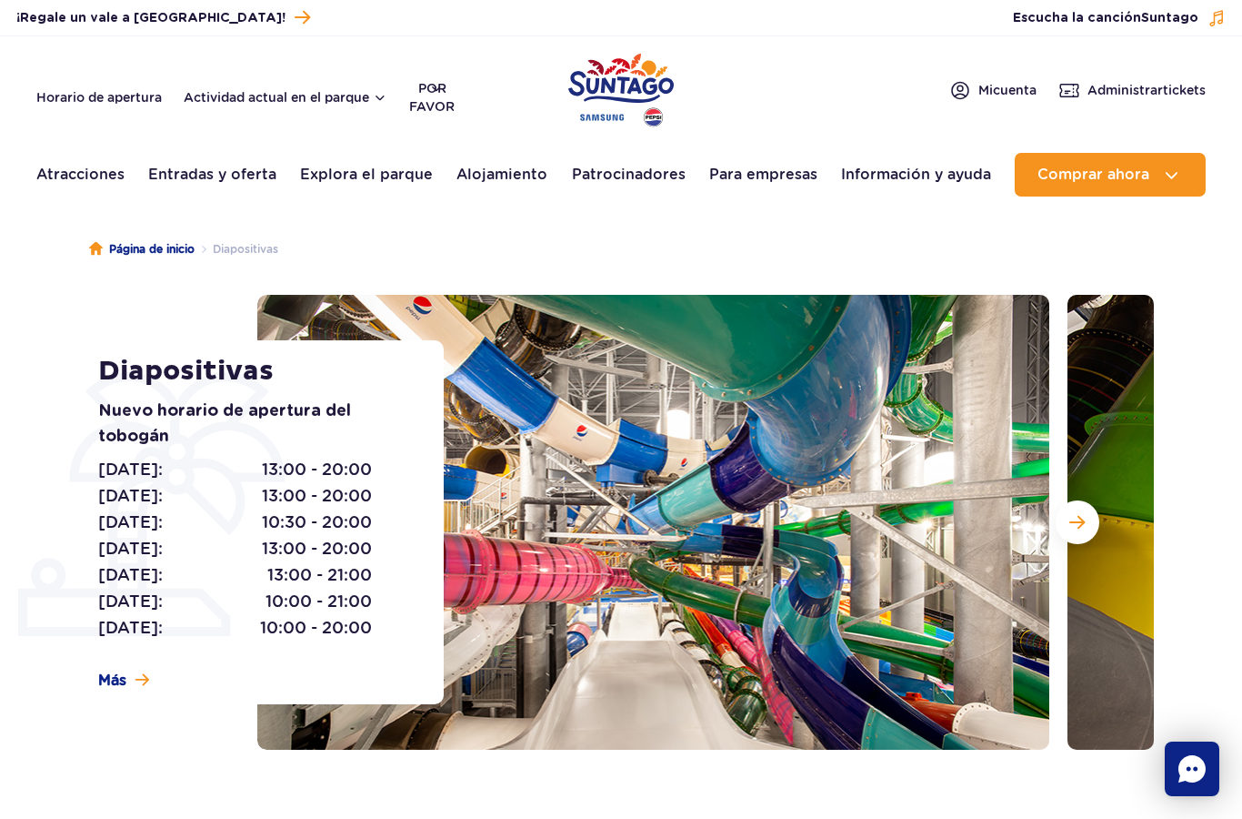
click at [1082, 517] on span "Siguiente diapositiva" at bounding box center [1077, 522] width 15 height 16
